Goal: Information Seeking & Learning: Learn about a topic

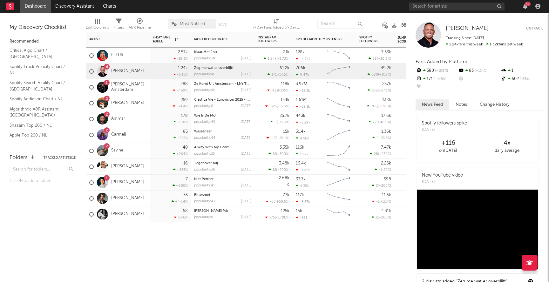
click at [127, 218] on div "[PERSON_NAME]" at bounding box center [118, 215] width 64 height 16
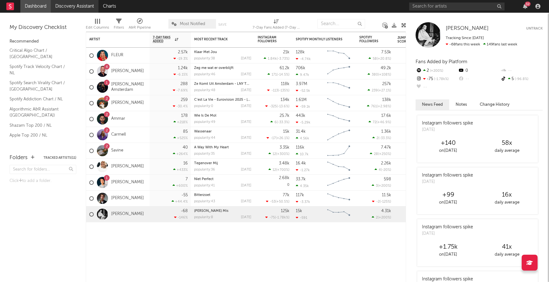
click at [90, 10] on link "Discovery Assistant" at bounding box center [75, 6] width 48 height 13
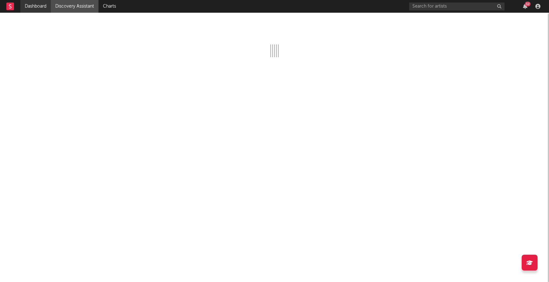
click at [36, 8] on link "Dashboard" at bounding box center [35, 6] width 31 height 13
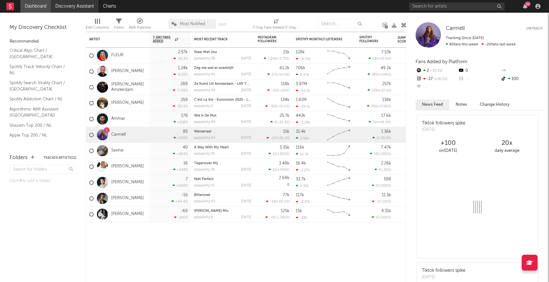
click at [88, 9] on link "Discovery Assistant" at bounding box center [75, 6] width 48 height 13
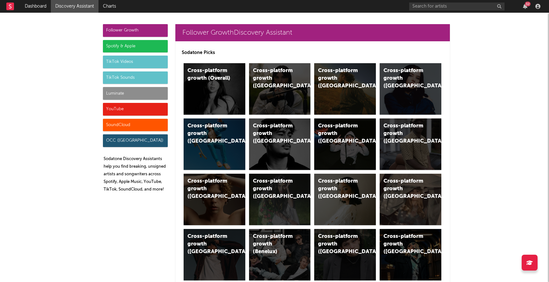
click at [140, 28] on div "Follower Growth" at bounding box center [135, 30] width 65 height 13
click at [113, 2] on link "Charts" at bounding box center [110, 6] width 22 height 13
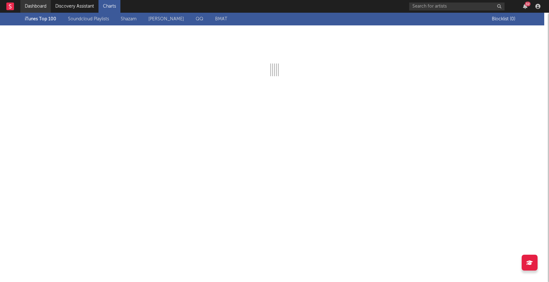
click at [36, 4] on link "Dashboard" at bounding box center [35, 6] width 31 height 13
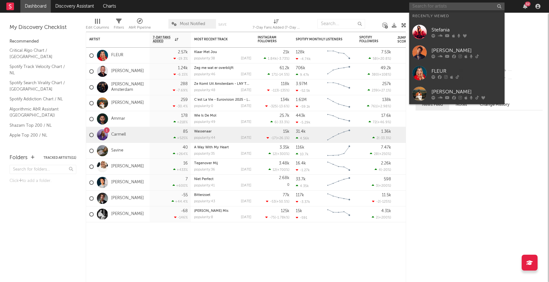
click at [422, 5] on input "text" at bounding box center [456, 7] width 95 height 8
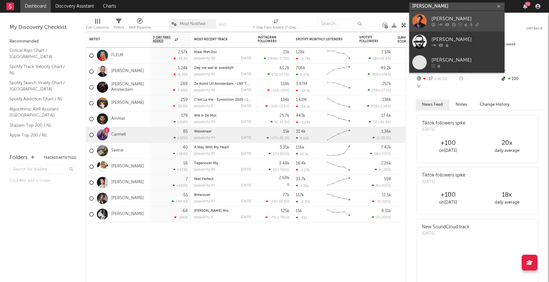
type input "[PERSON_NAME]"
click at [469, 20] on div "[PERSON_NAME]" at bounding box center [467, 19] width 70 height 8
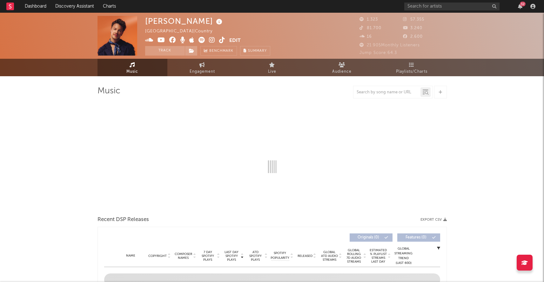
select select "1w"
